Goal: Task Accomplishment & Management: Manage account settings

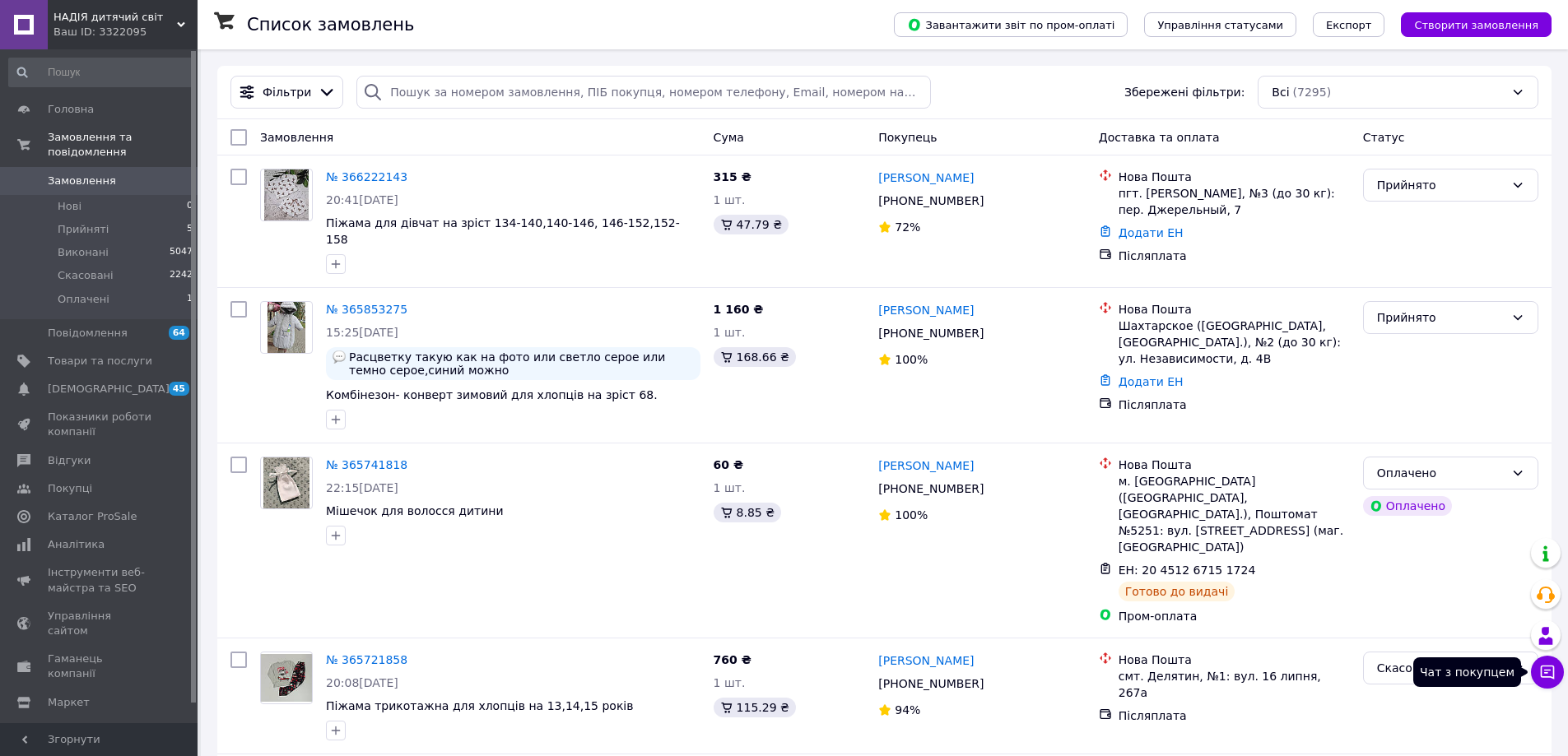
click at [1542, 669] on icon at bounding box center [1547, 672] width 14 height 14
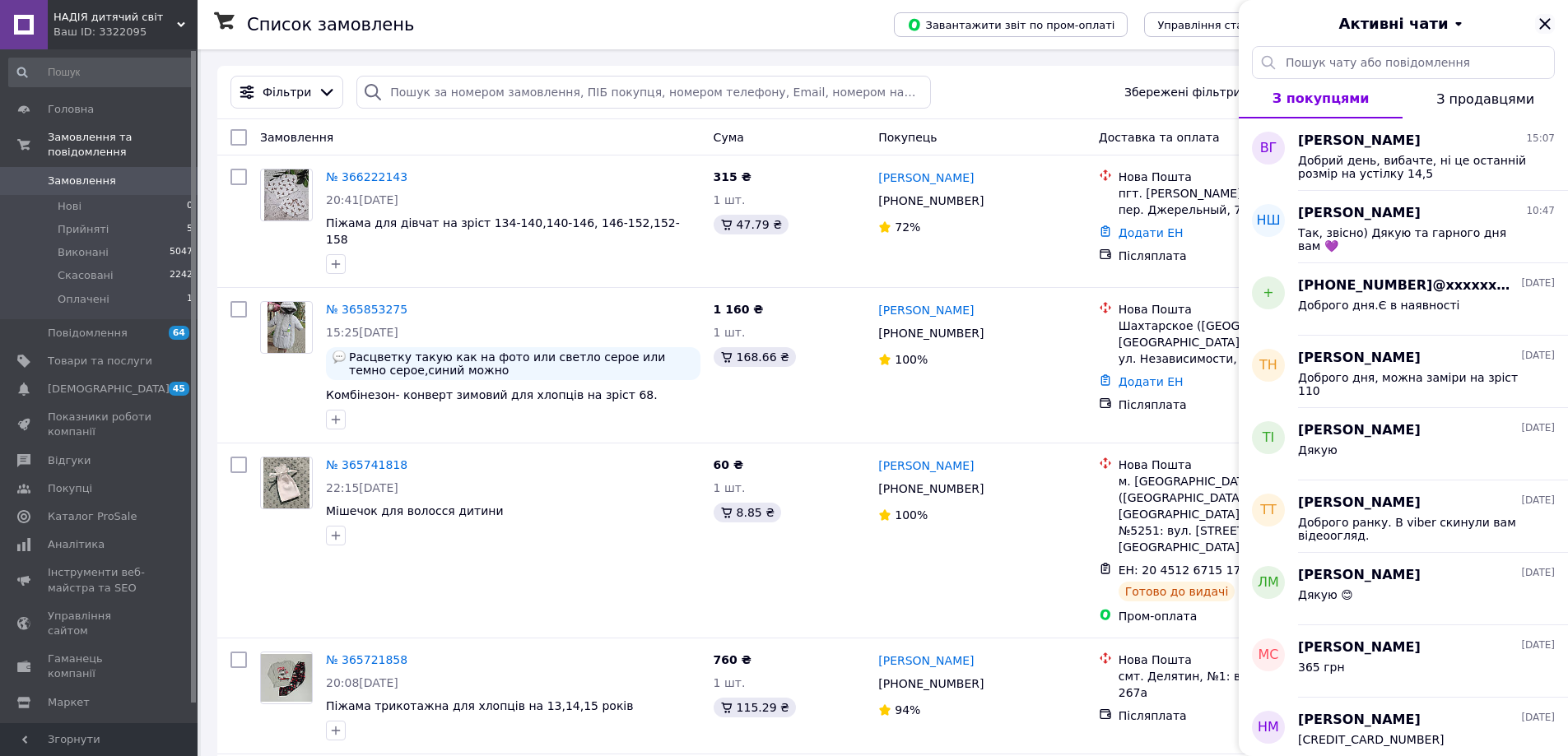
click at [1550, 18] on icon "Закрити" at bounding box center [1544, 24] width 20 height 20
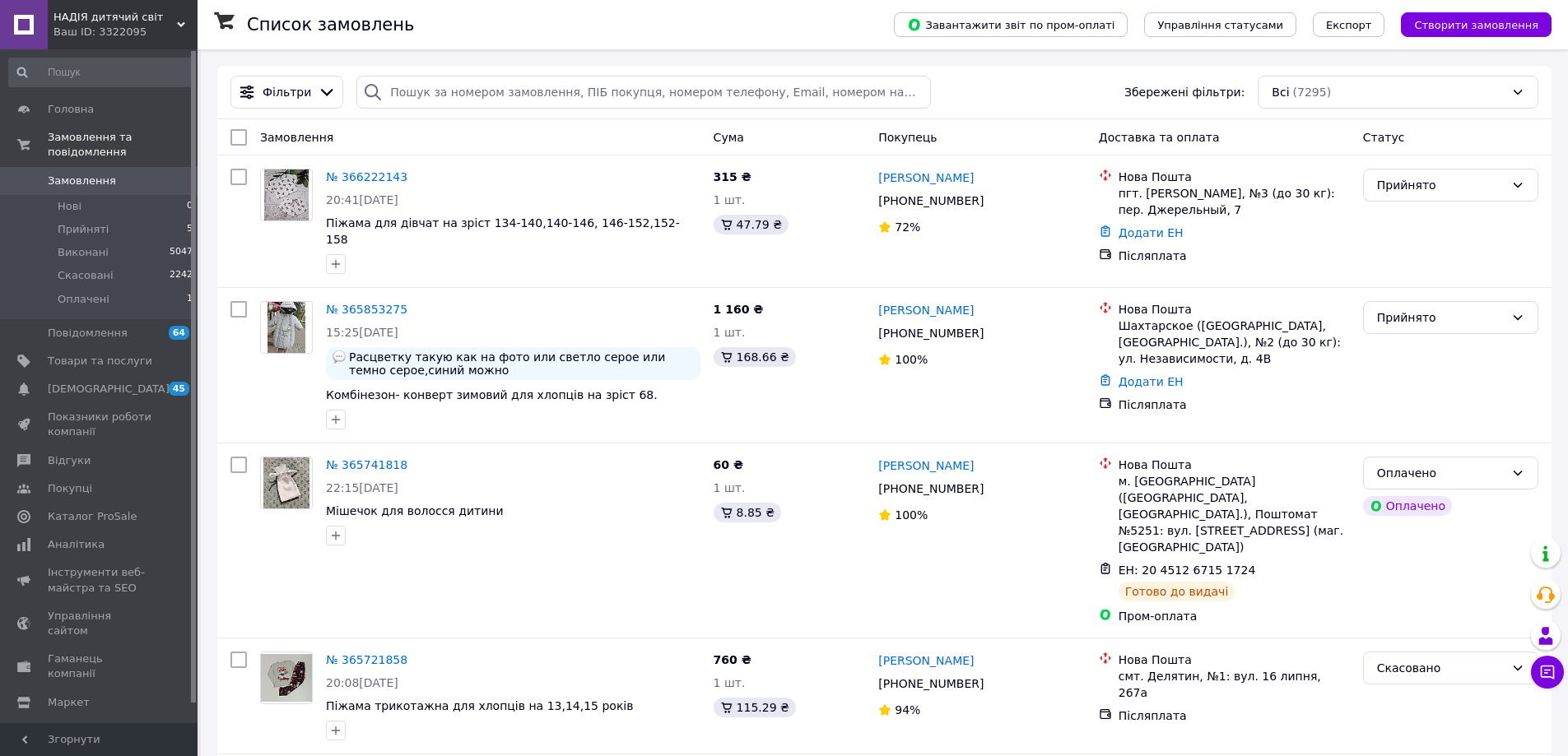
click at [104, 174] on span "Замовлення" at bounding box center [82, 181] width 69 height 15
click at [98, 174] on span "Замовлення" at bounding box center [82, 181] width 69 height 15
click at [1547, 668] on icon at bounding box center [1547, 672] width 17 height 17
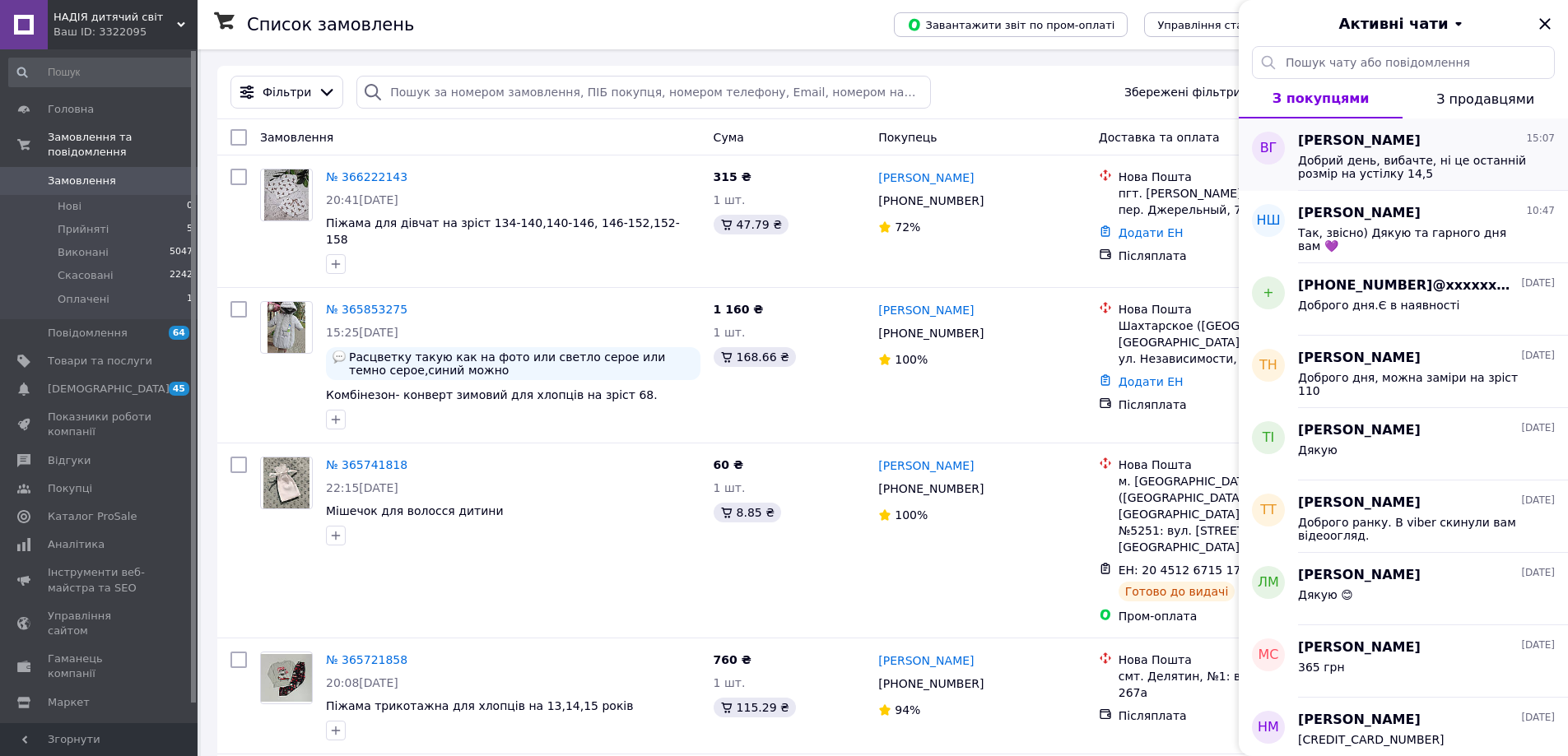
click at [1386, 160] on span "Добрий день, вибачте, ні це останній розмір на устілку 14,5" at bounding box center [1415, 167] width 234 height 26
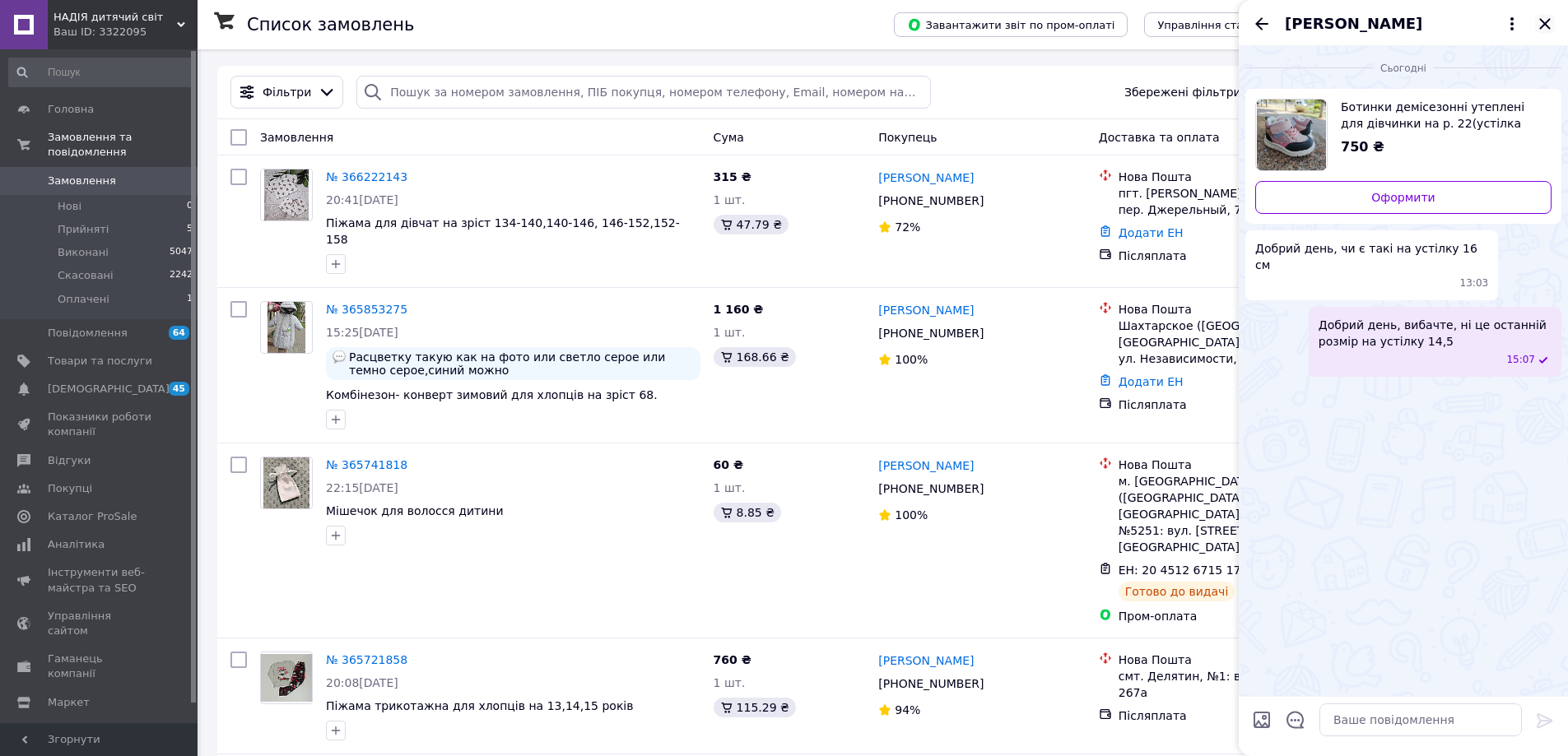
click at [1540, 22] on icon "Закрити" at bounding box center [1544, 24] width 20 height 20
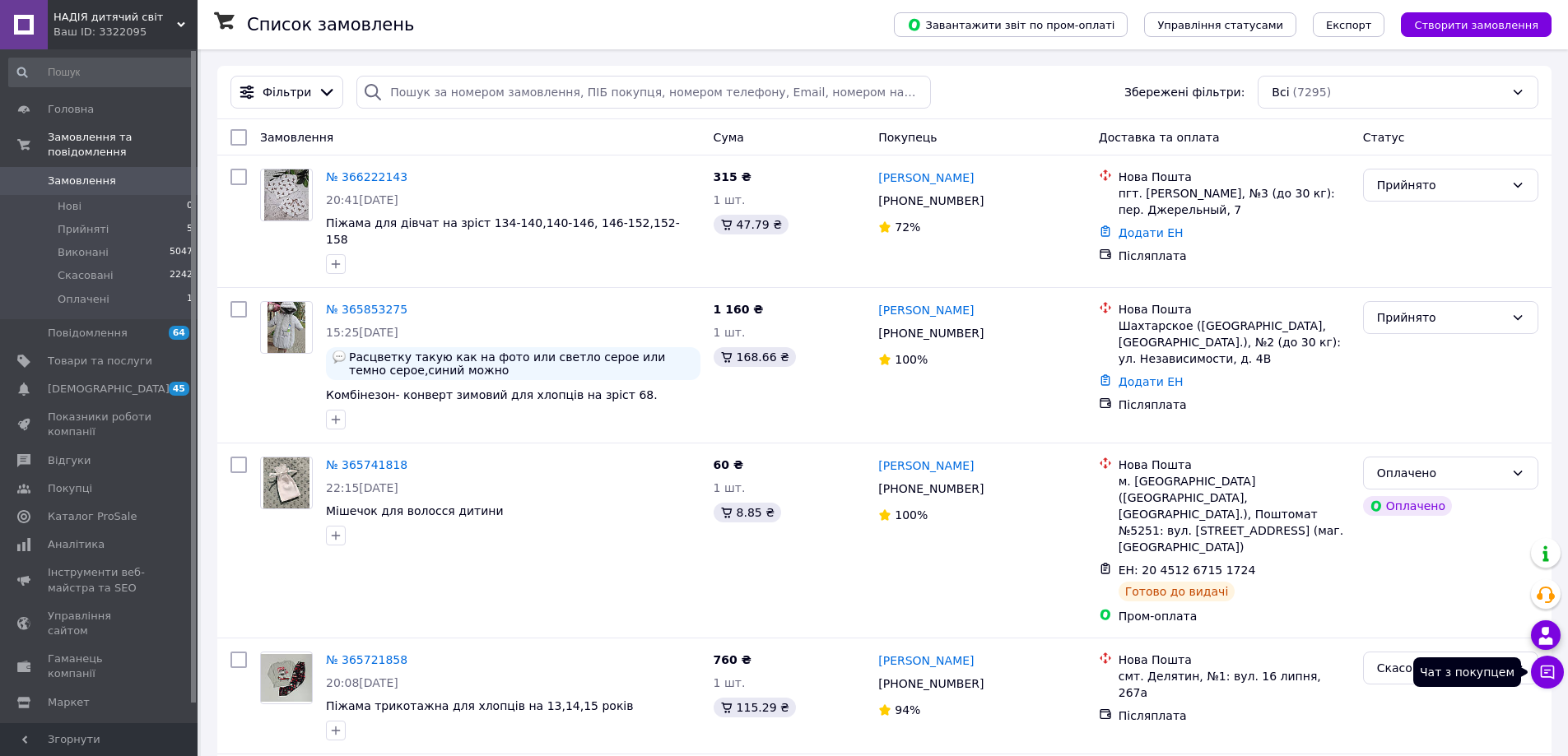
drag, startPoint x: 1552, startPoint y: 662, endPoint x: 1553, endPoint y: 638, distance: 24.0
click at [1552, 659] on button "Чат з покупцем" at bounding box center [1547, 671] width 33 height 33
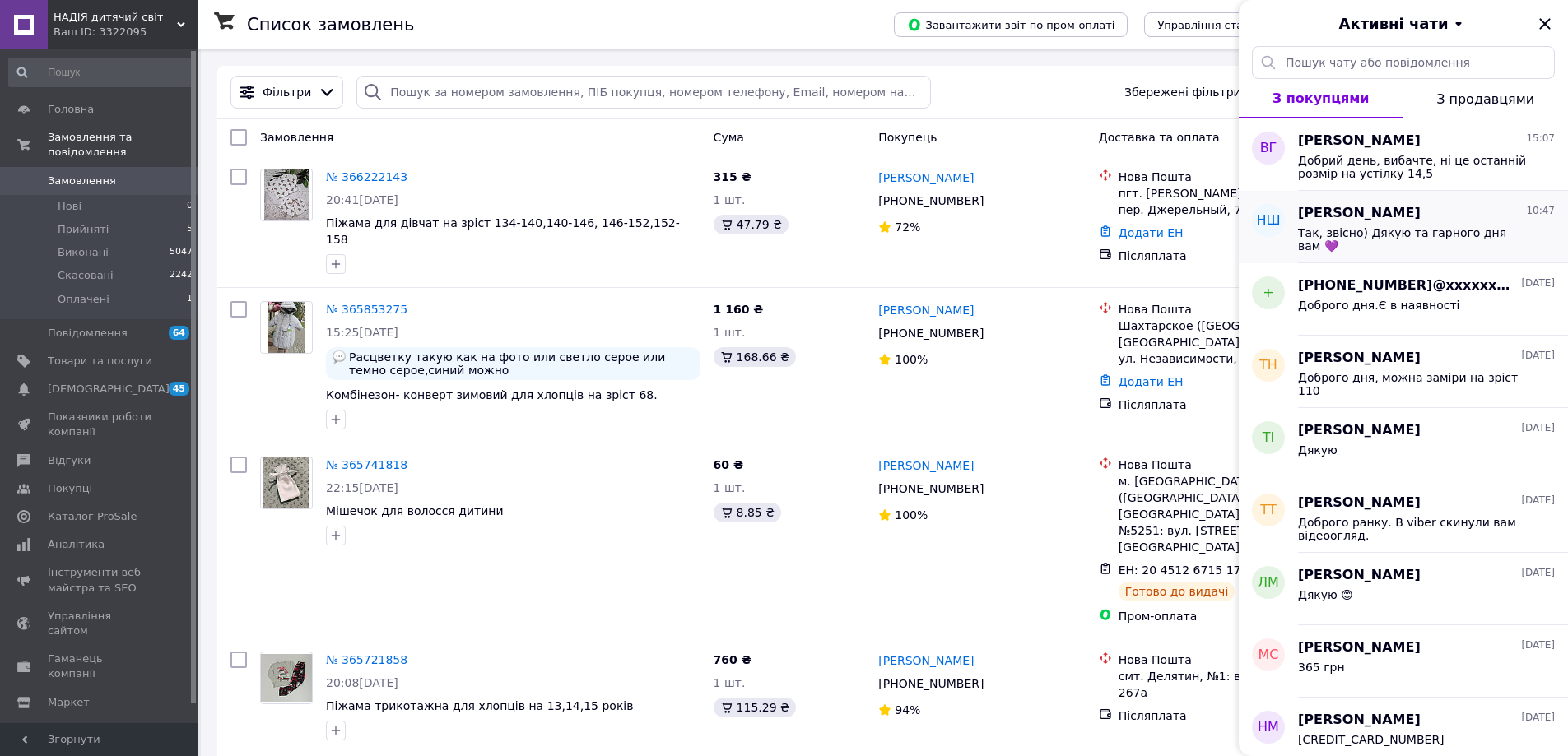
click at [1404, 211] on span "Надія Шевченко" at bounding box center [1359, 213] width 122 height 19
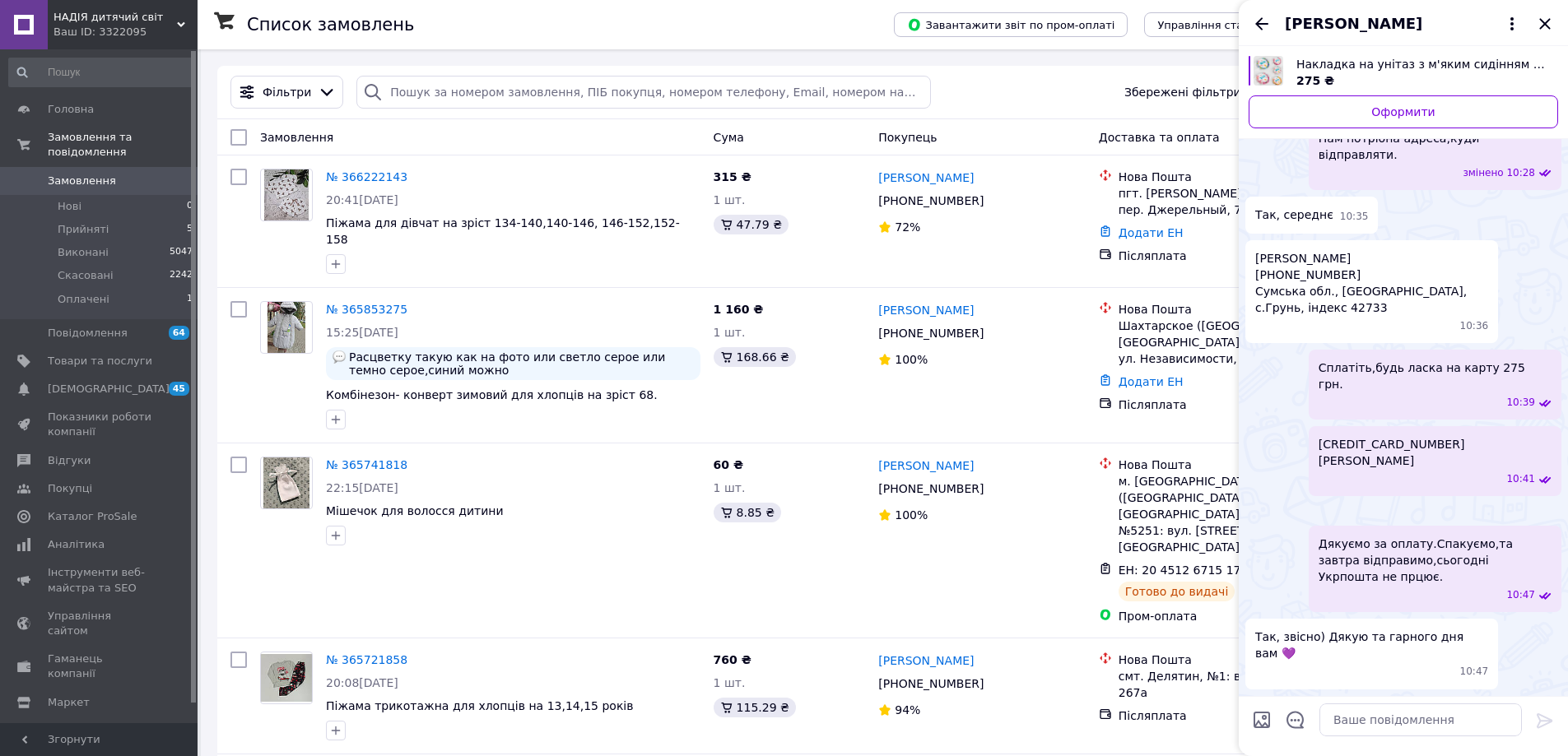
scroll to position [1445, 0]
click at [1543, 15] on icon "Закрити" at bounding box center [1544, 24] width 20 height 20
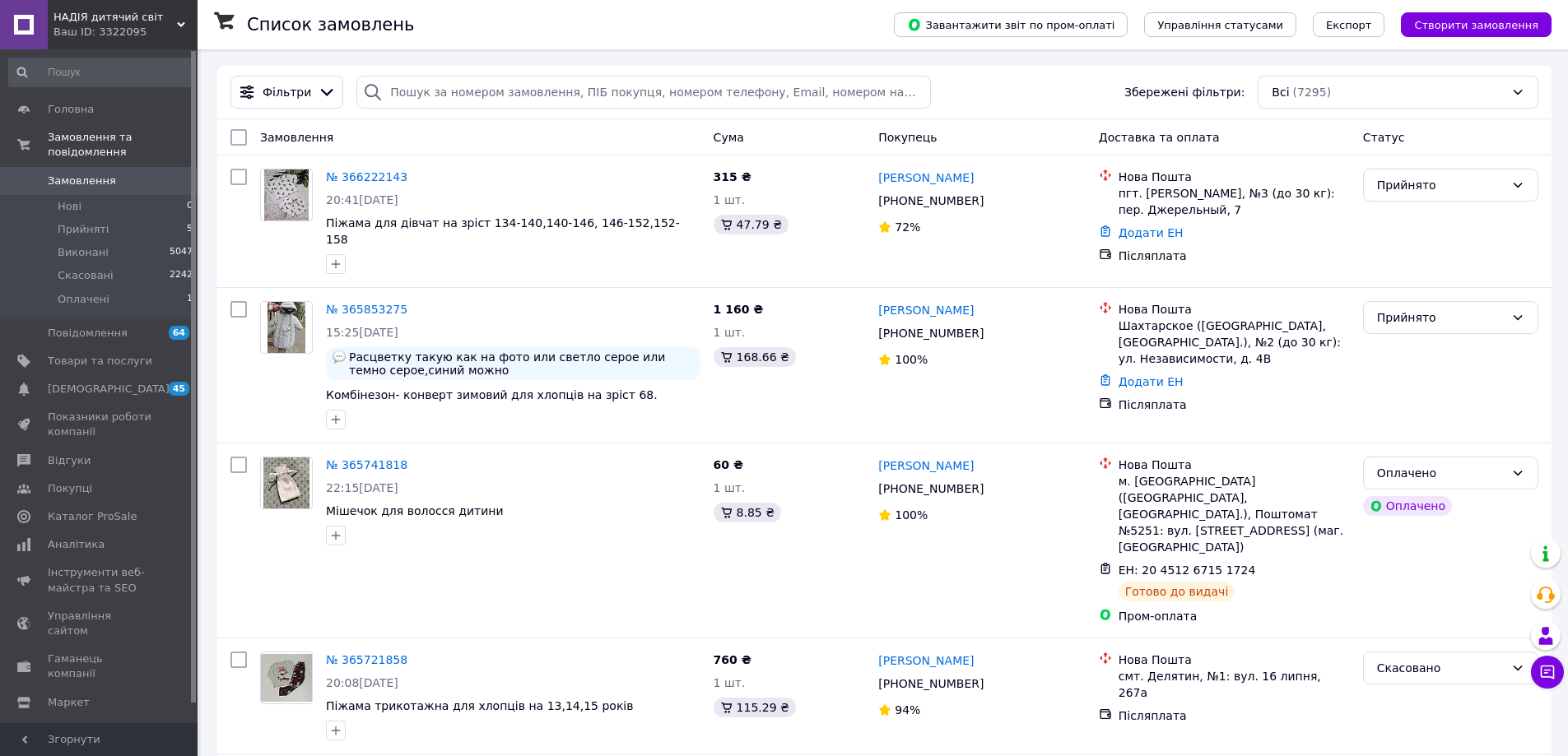
click at [76, 167] on link "Замовлення 0" at bounding box center [101, 181] width 202 height 28
